Goal: Find specific page/section: Find specific page/section

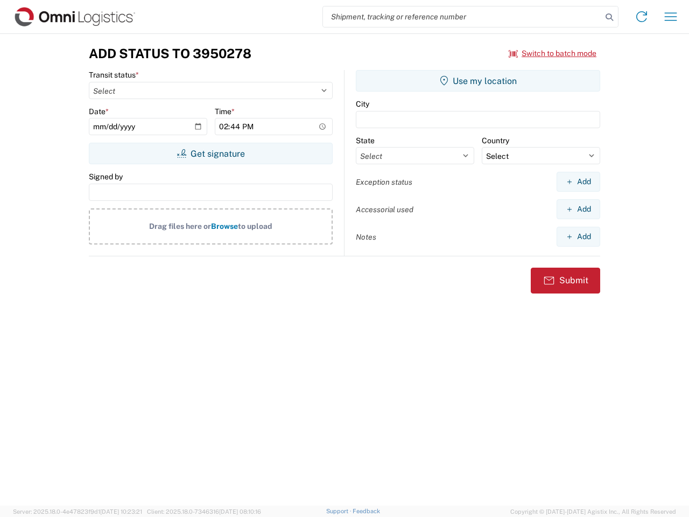
click at [462, 17] on input "search" at bounding box center [462, 16] width 279 height 20
click at [609, 17] on icon at bounding box center [609, 17] width 15 height 15
click at [641, 17] on icon at bounding box center [641, 16] width 17 height 17
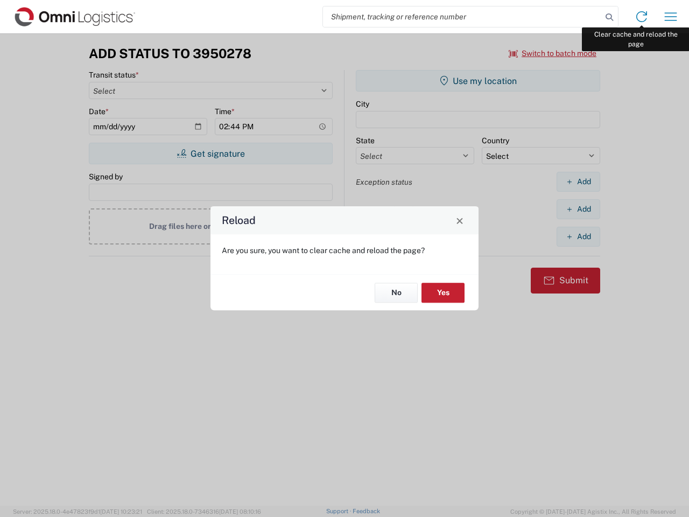
click at [670, 17] on div "Reload Are you sure, you want to clear cache and reload the page? No Yes" at bounding box center [344, 258] width 689 height 517
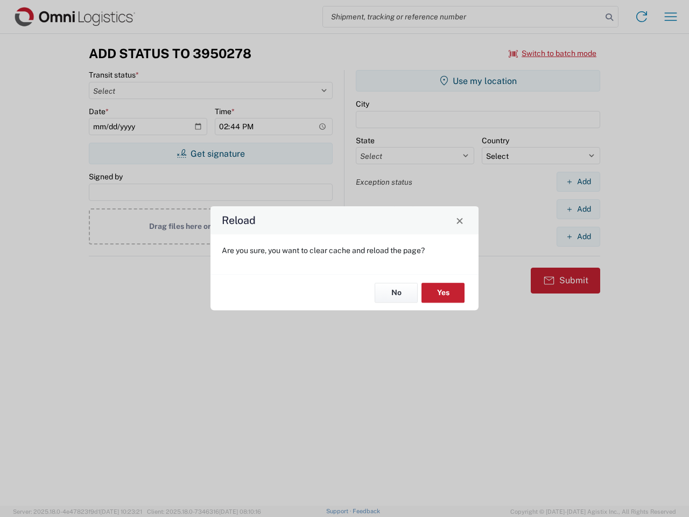
click at [553, 53] on div "Reload Are you sure, you want to clear cache and reload the page? No Yes" at bounding box center [344, 258] width 689 height 517
click at [210, 153] on div "Reload Are you sure, you want to clear cache and reload the page? No Yes" at bounding box center [344, 258] width 689 height 517
click at [478, 81] on div "Reload Are you sure, you want to clear cache and reload the page? No Yes" at bounding box center [344, 258] width 689 height 517
click at [578, 181] on div "Reload Are you sure, you want to clear cache and reload the page? No Yes" at bounding box center [344, 258] width 689 height 517
click at [578, 209] on div "Reload Are you sure, you want to clear cache and reload the page? No Yes" at bounding box center [344, 258] width 689 height 517
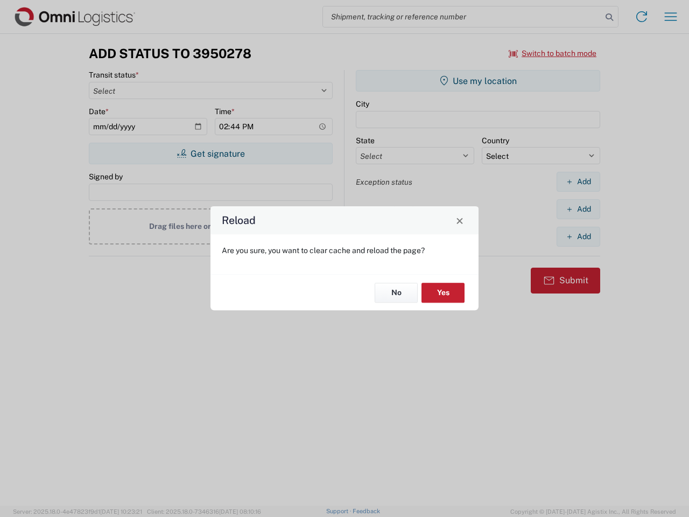
click at [578, 236] on div "Reload Are you sure, you want to clear cache and reload the page? No Yes" at bounding box center [344, 258] width 689 height 517
